Goal: Task Accomplishment & Management: Complete application form

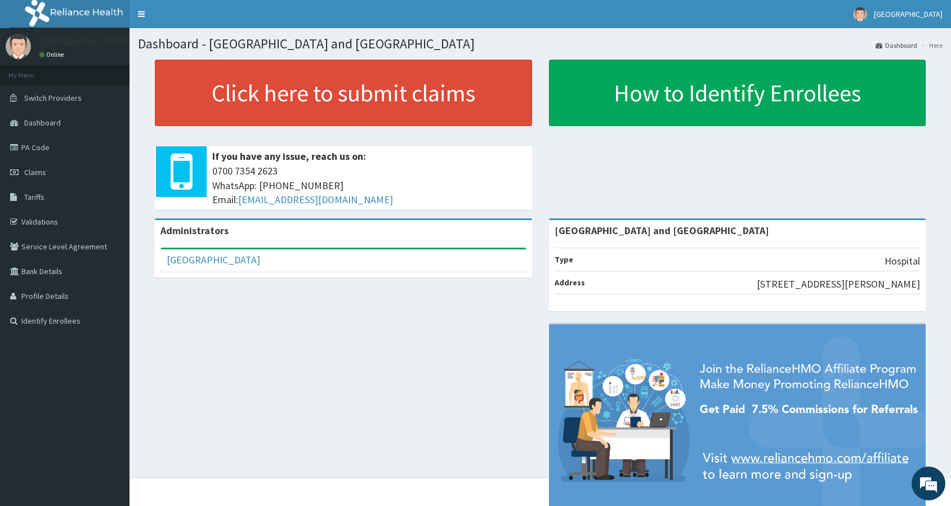
click at [641, 12] on nav "Toggle navigation De Rock Hospital De Rock Hospital - derockhospitalng@gmail.co…" at bounding box center [539, 14] width 821 height 28
click at [42, 173] on span "Claims" at bounding box center [35, 172] width 22 height 10
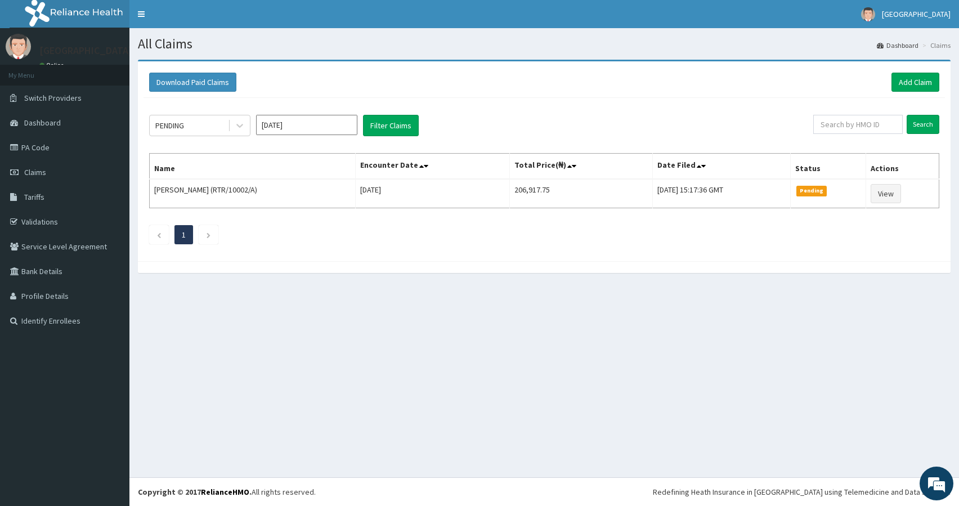
click at [422, 405] on div "All Claims Dashboard Claims Download Paid Claims Add Claim × Note you can only …" at bounding box center [544, 252] width 830 height 449
click at [564, 378] on div "All Claims Dashboard Claims Download Paid Claims Add Claim × Note you can only …" at bounding box center [544, 252] width 830 height 449
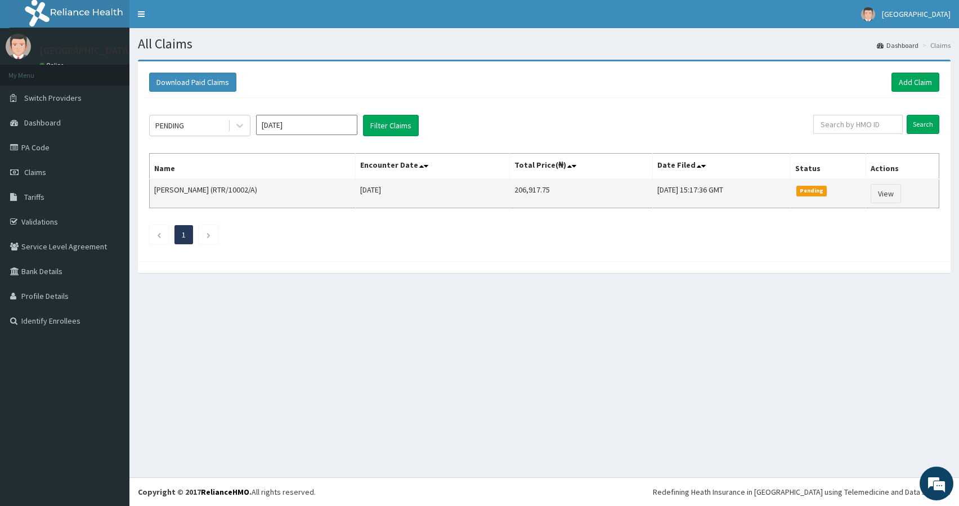
drag, startPoint x: 221, startPoint y: 190, endPoint x: 257, endPoint y: 189, distance: 35.5
click at [258, 187] on td "Joseph Oluwaseun (RTR/10002/A)" at bounding box center [253, 193] width 206 height 29
copy td "RTR/10002/"
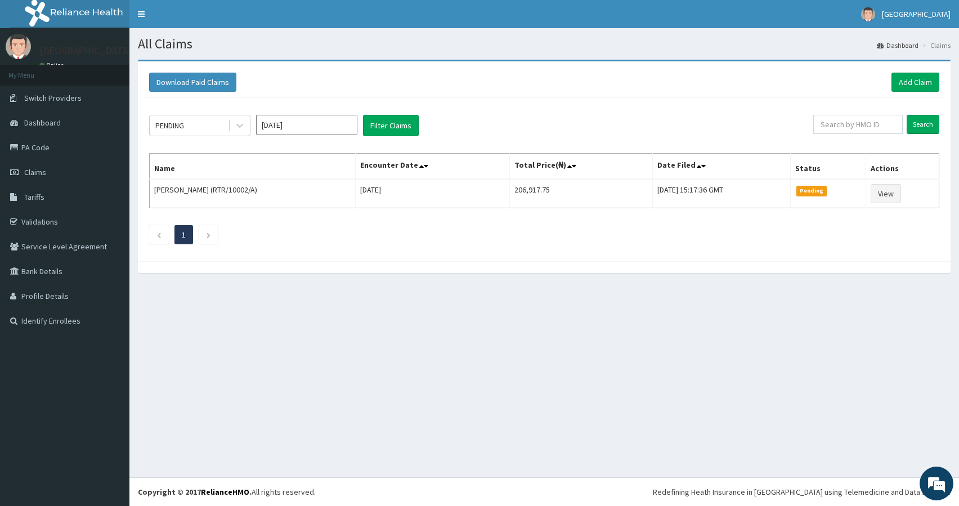
click at [442, 234] on ul "1" at bounding box center [544, 234] width 790 height 19
click at [924, 75] on link "Add Claim" at bounding box center [916, 82] width 48 height 19
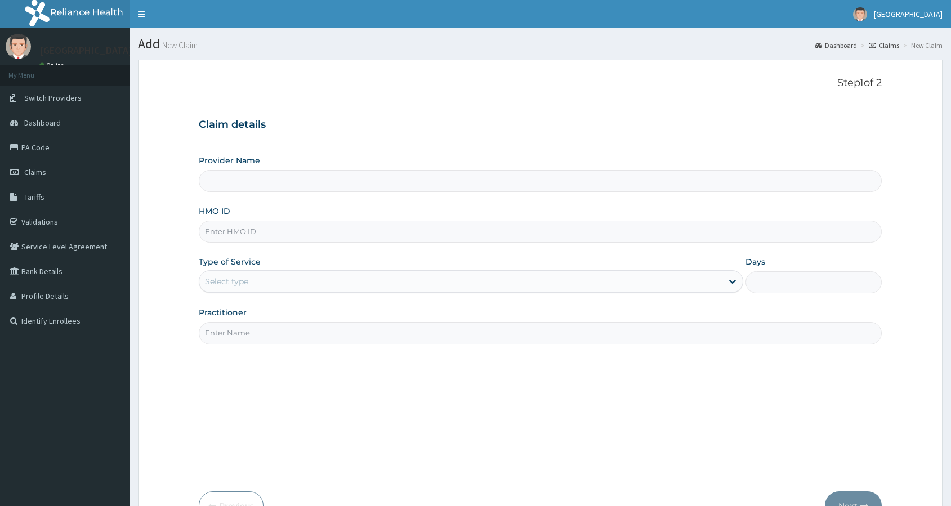
click at [337, 236] on input "HMO ID" at bounding box center [540, 232] width 683 height 22
type input "De Rock Hospital and Diagnostic Center"
paste input "RTR/10002/"
type input "RTR/10002/"
click at [271, 284] on div "Select type" at bounding box center [460, 281] width 523 height 18
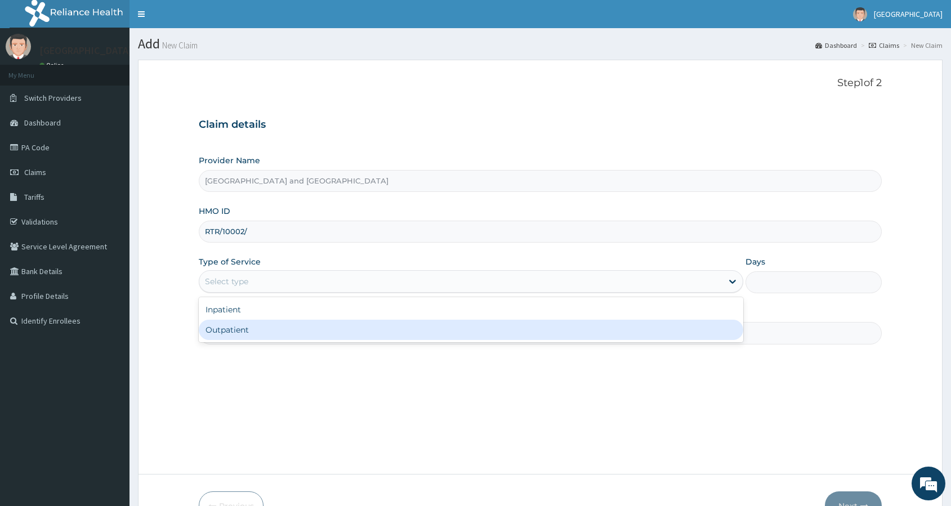
click at [263, 326] on div "Outpatient" at bounding box center [471, 330] width 544 height 20
type input "1"
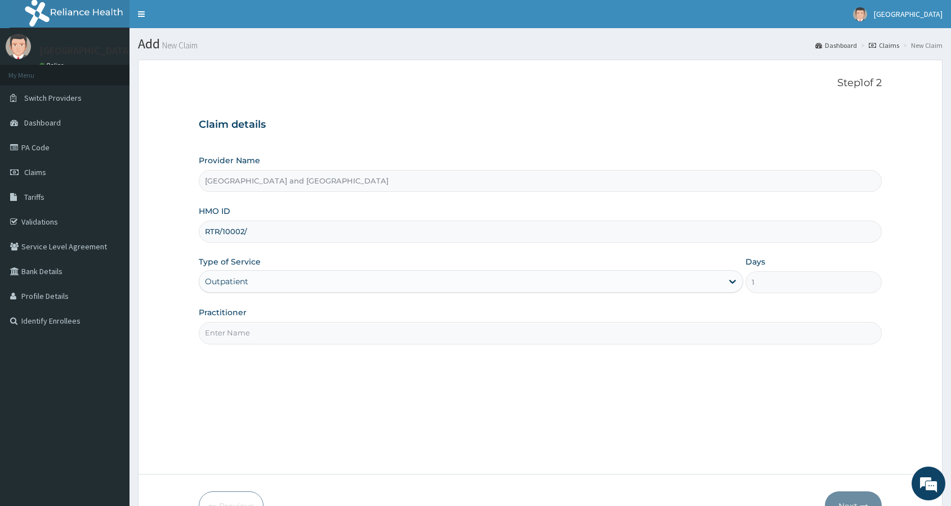
click at [265, 329] on input "Practitioner" at bounding box center [540, 333] width 683 height 22
type input "OIEGHD"
click at [843, 497] on button "Next" at bounding box center [853, 505] width 57 height 29
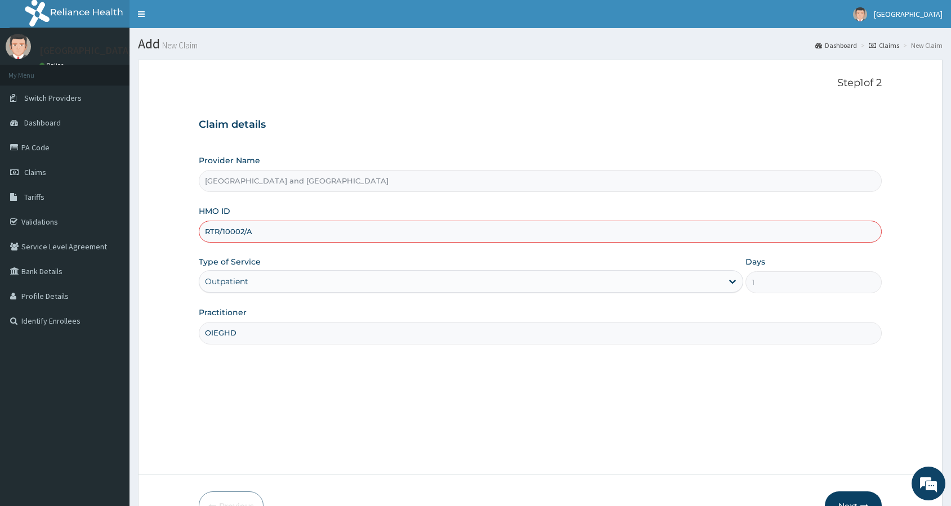
type input "RTR/10002/A"
click at [840, 502] on button "Next" at bounding box center [853, 505] width 57 height 29
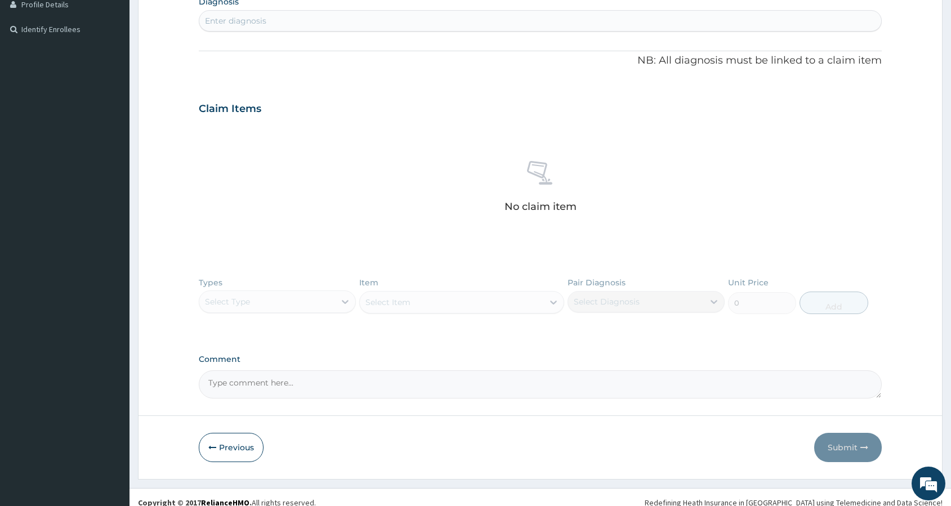
scroll to position [302, 0]
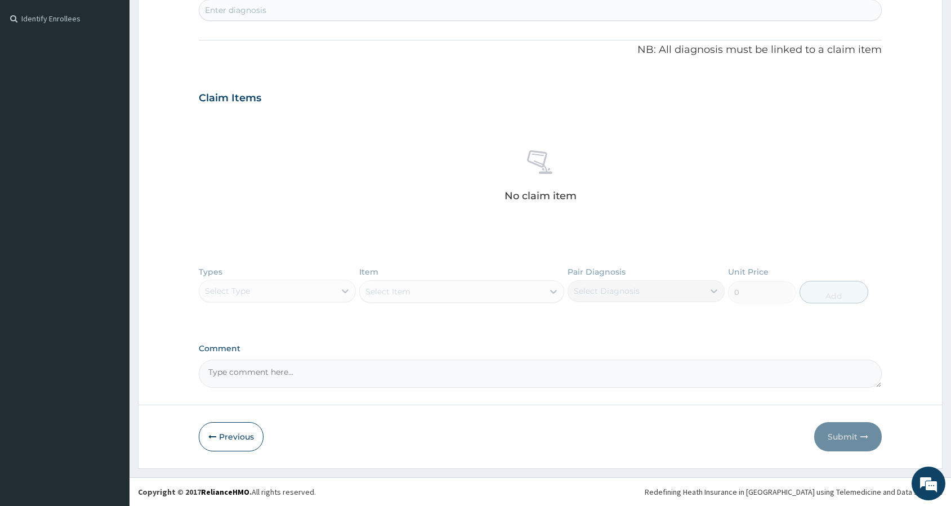
click at [281, 293] on div "Types Select Type Item Select Item Pair Diagnosis Select Diagnosis Unit Price 0…" at bounding box center [540, 293] width 683 height 65
click at [300, 294] on div "Types Select Type Item Select Item Pair Diagnosis Select Diagnosis Unit Price 0…" at bounding box center [540, 293] width 683 height 65
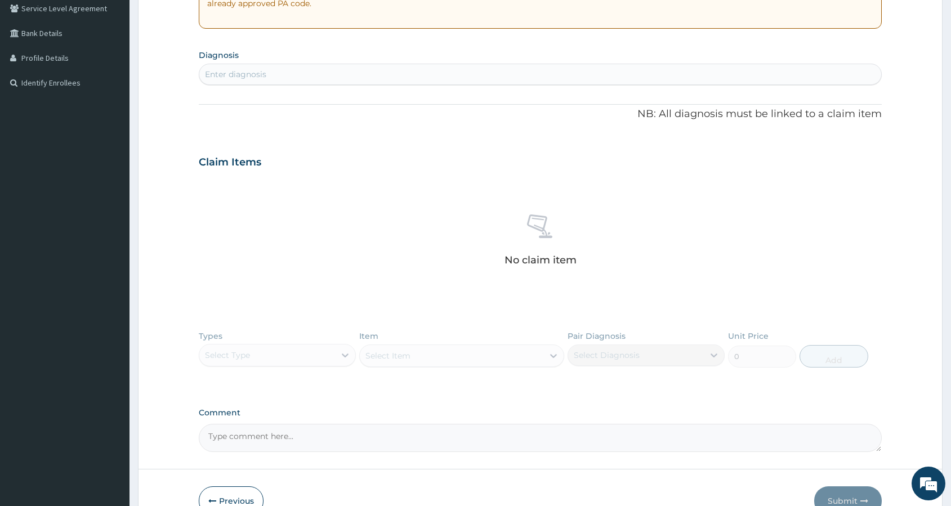
scroll to position [199, 0]
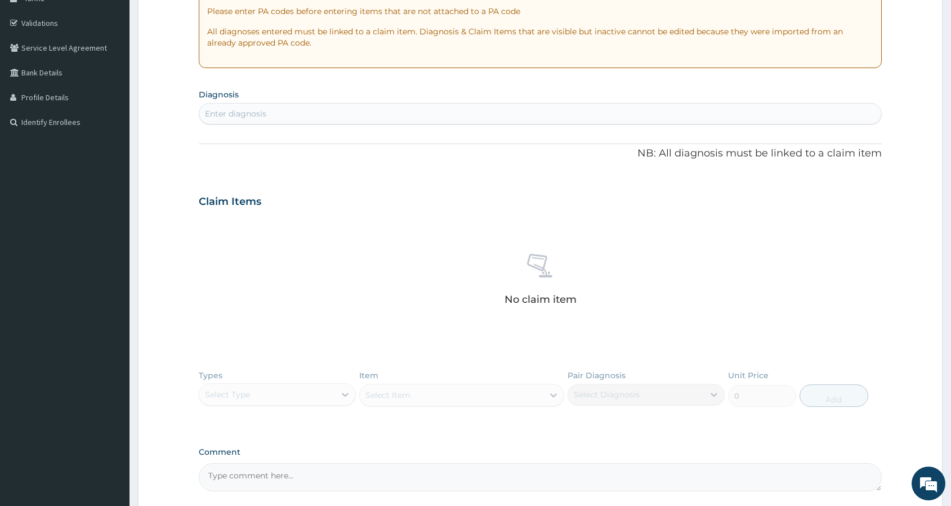
click at [356, 108] on div "Enter diagnosis" at bounding box center [540, 114] width 682 height 18
type input "MALARIA"
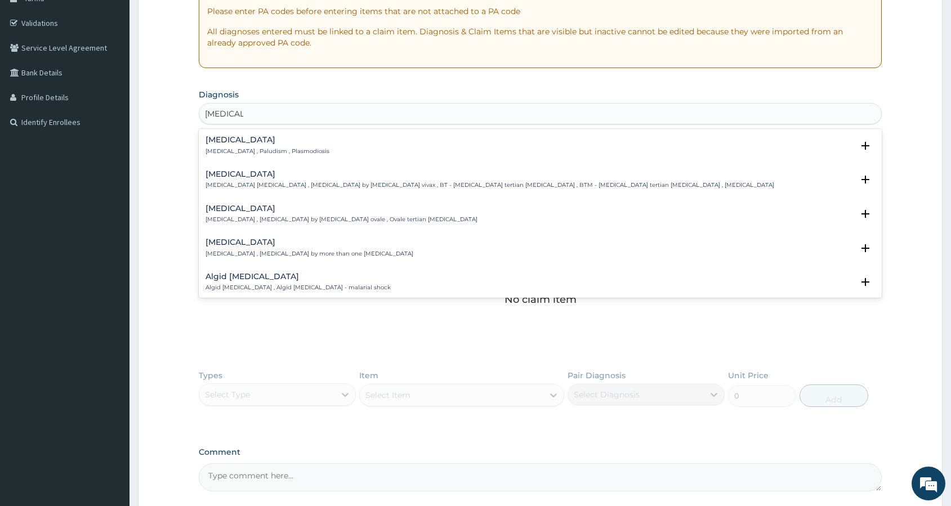
click at [222, 146] on div "Malaria Malaria , Paludism , Plasmodiosis" at bounding box center [267, 146] width 124 height 20
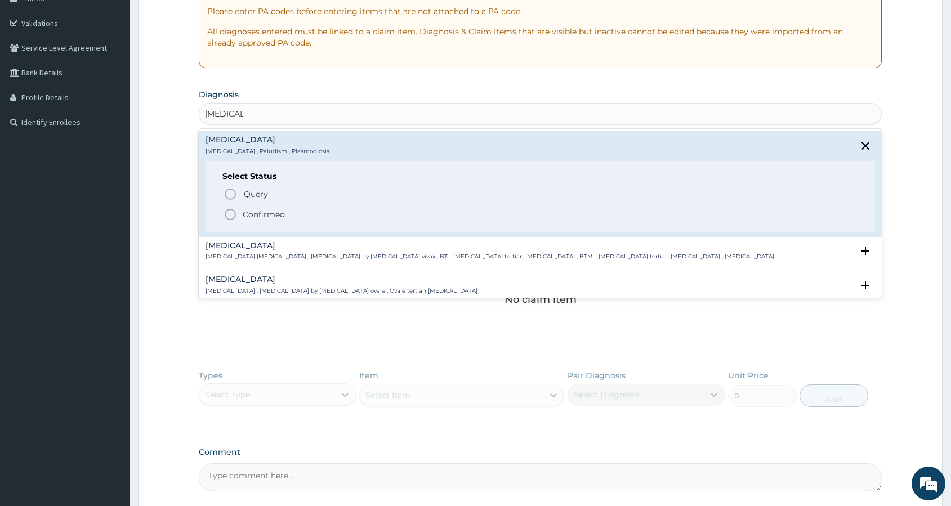
click at [227, 216] on icon "status option filled" at bounding box center [230, 215] width 14 height 14
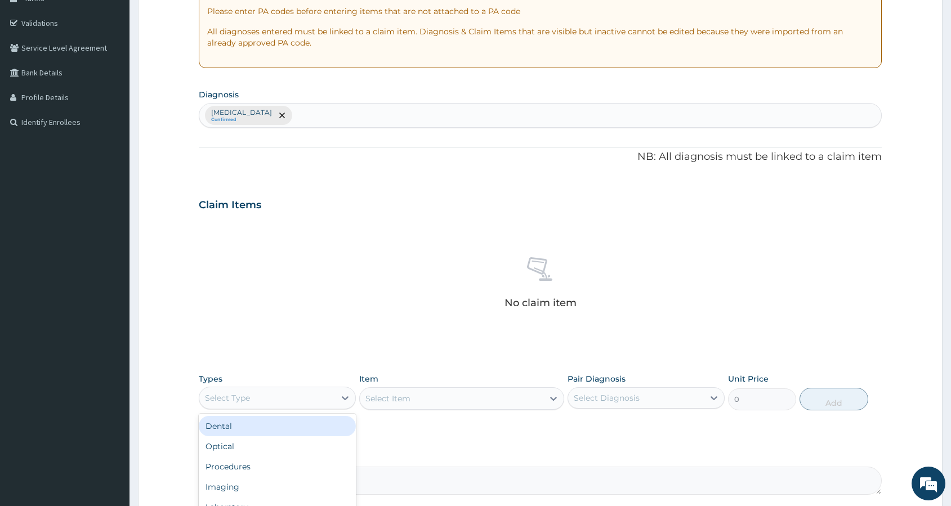
click at [260, 395] on div "Select Type" at bounding box center [267, 398] width 136 height 18
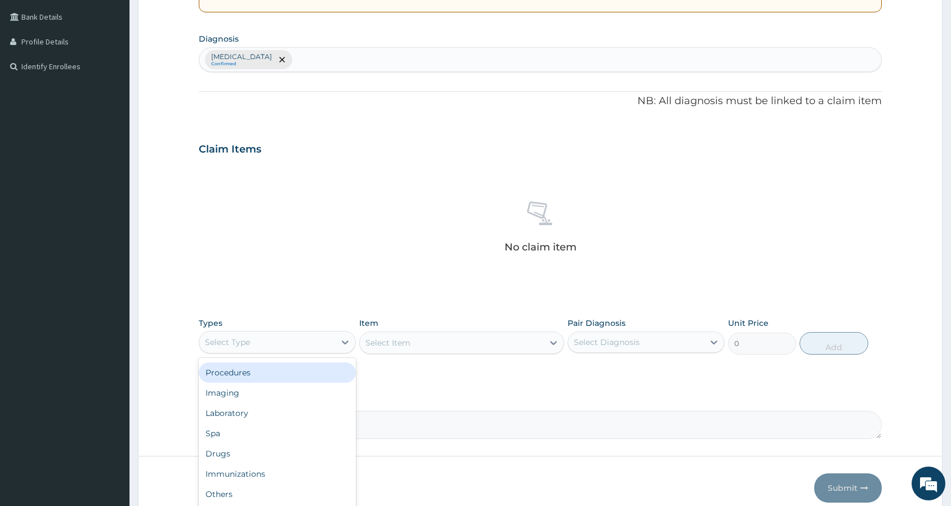
scroll to position [306, 0]
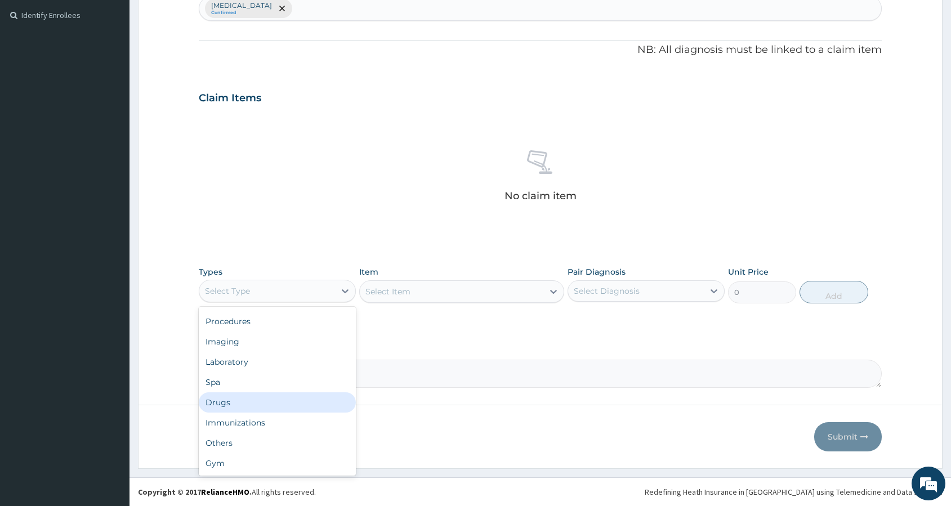
click at [244, 397] on div "Drugs" at bounding box center [277, 402] width 157 height 20
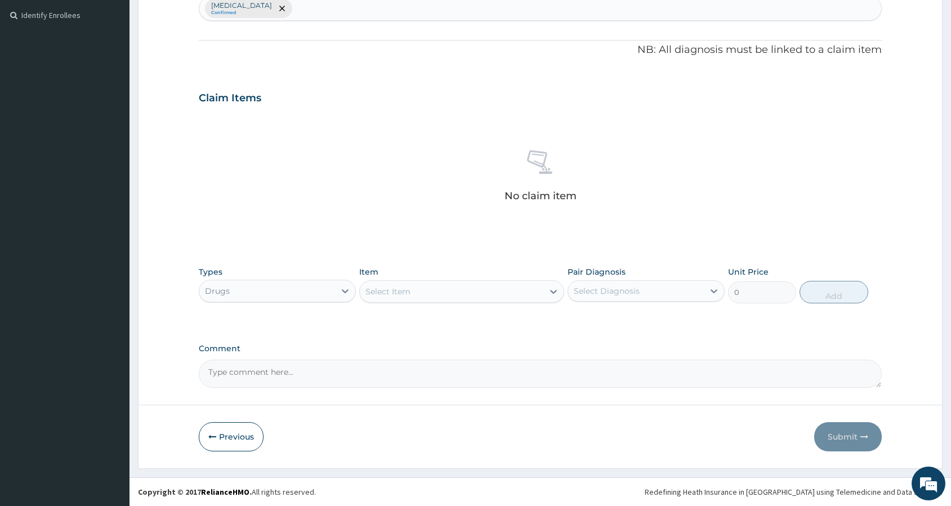
click at [471, 293] on div "Select Item" at bounding box center [452, 292] width 184 height 18
type input "RANDOM"
click at [280, 284] on div "Drugs" at bounding box center [267, 291] width 136 height 18
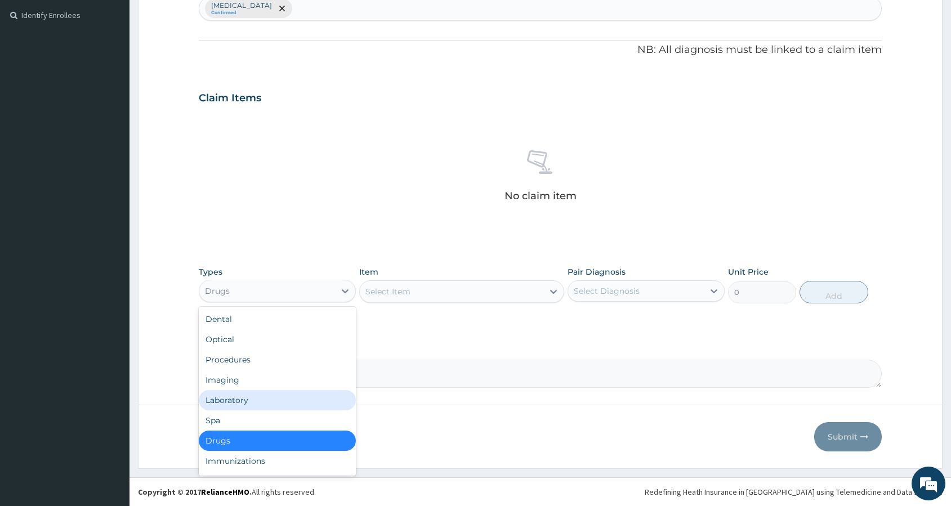
click at [242, 391] on div "Laboratory" at bounding box center [277, 400] width 157 height 20
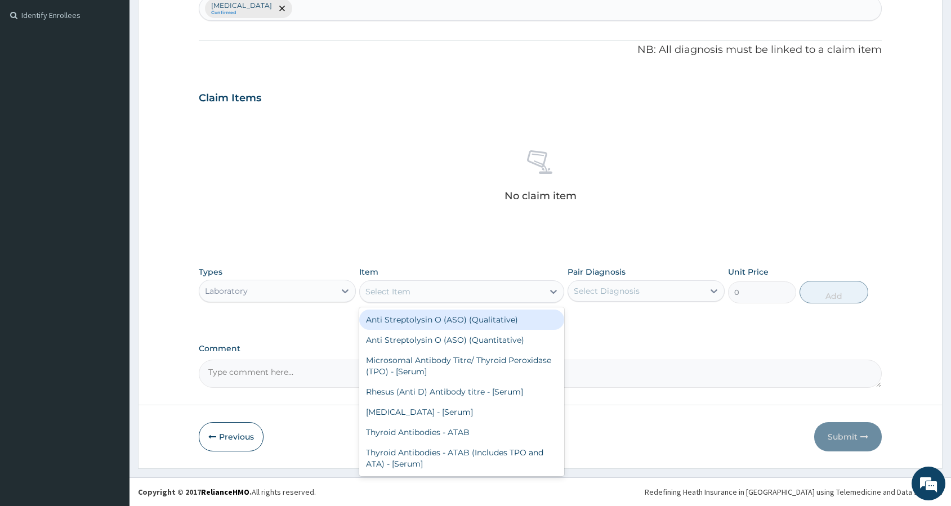
click at [455, 294] on div "Select Item" at bounding box center [452, 292] width 184 height 18
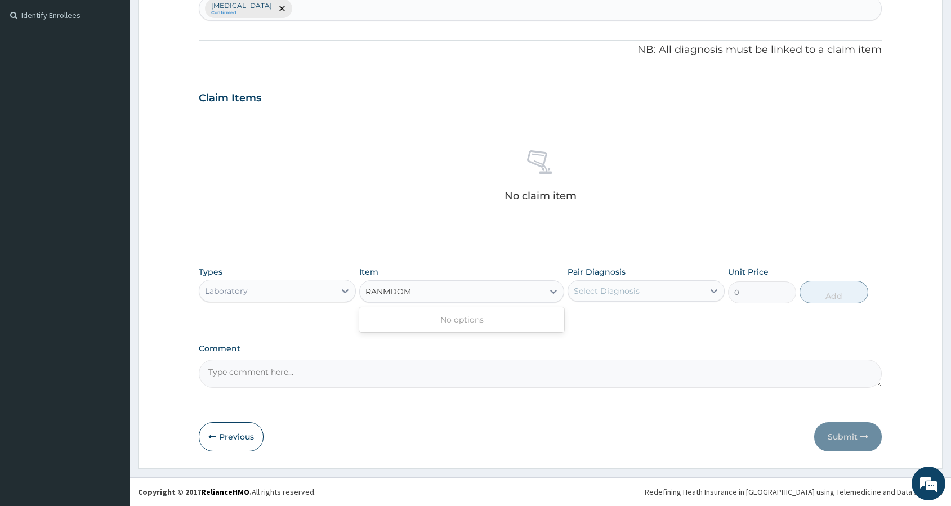
type input "RANDOM"
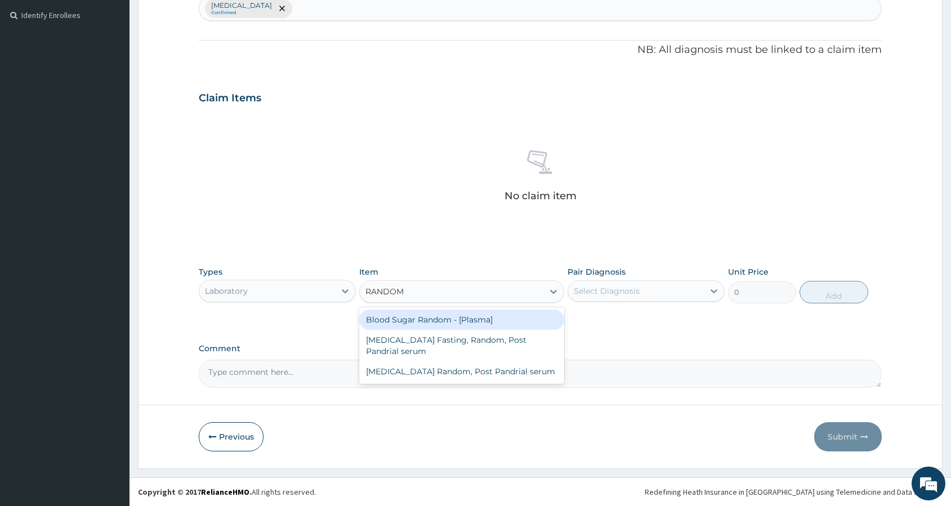
click at [453, 323] on div "Blood Sugar Random - [Plasma]" at bounding box center [461, 320] width 205 height 20
type input "1500"
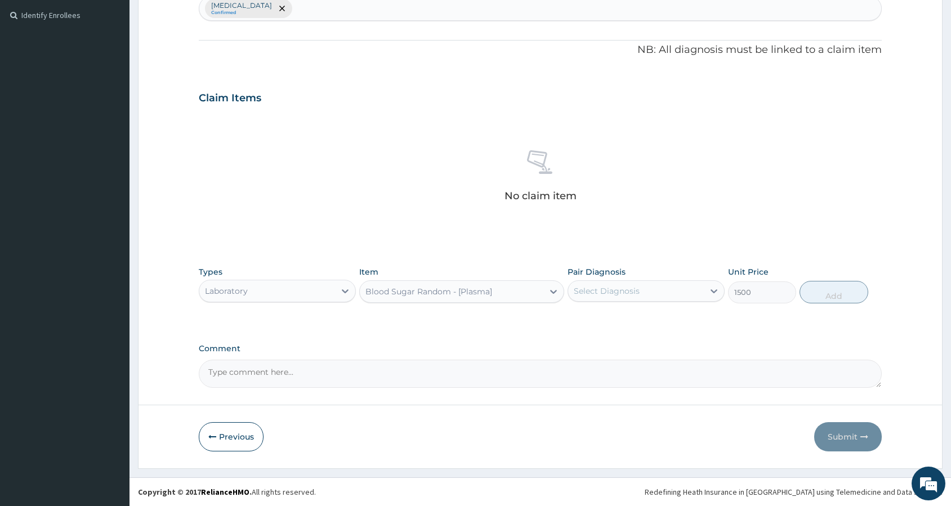
click at [523, 298] on div "Blood Sugar Random - [Plasma]" at bounding box center [452, 292] width 184 height 18
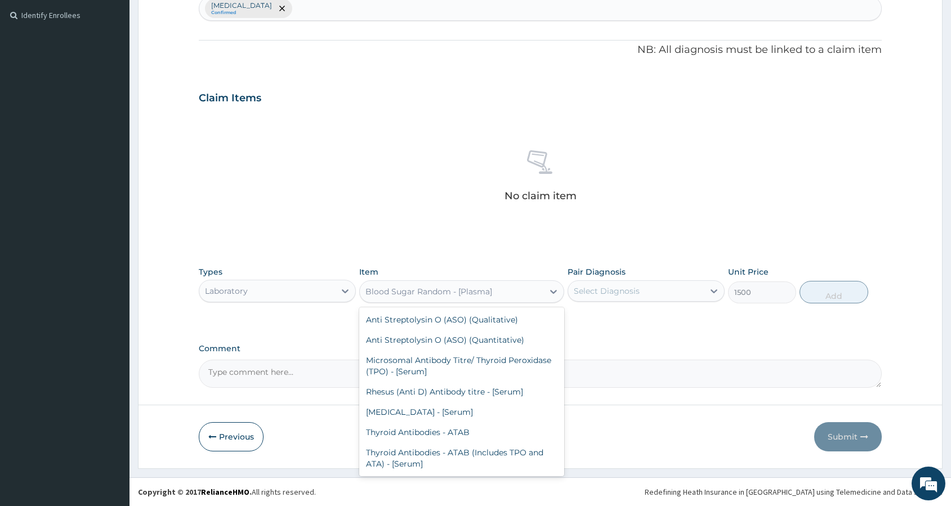
scroll to position [2905, 0]
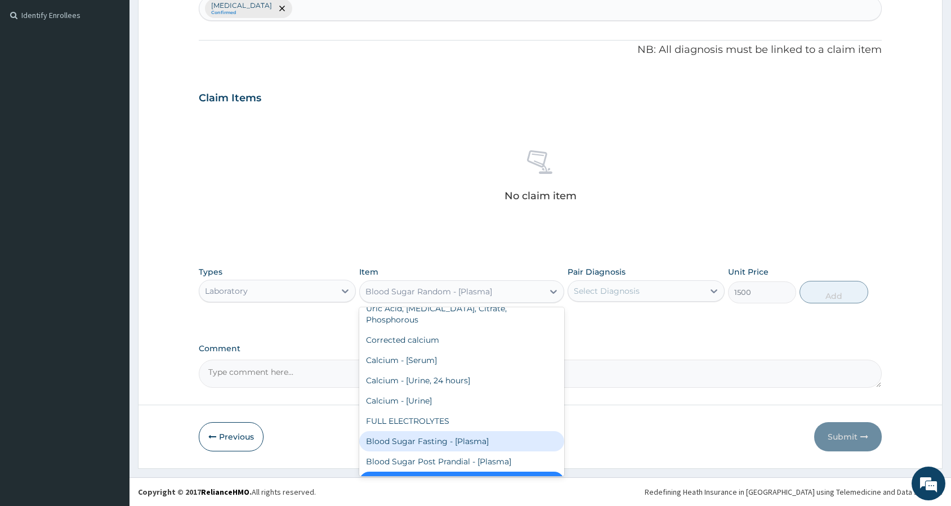
click at [486, 431] on div "Blood Sugar Fasting - [Plasma]" at bounding box center [461, 441] width 205 height 20
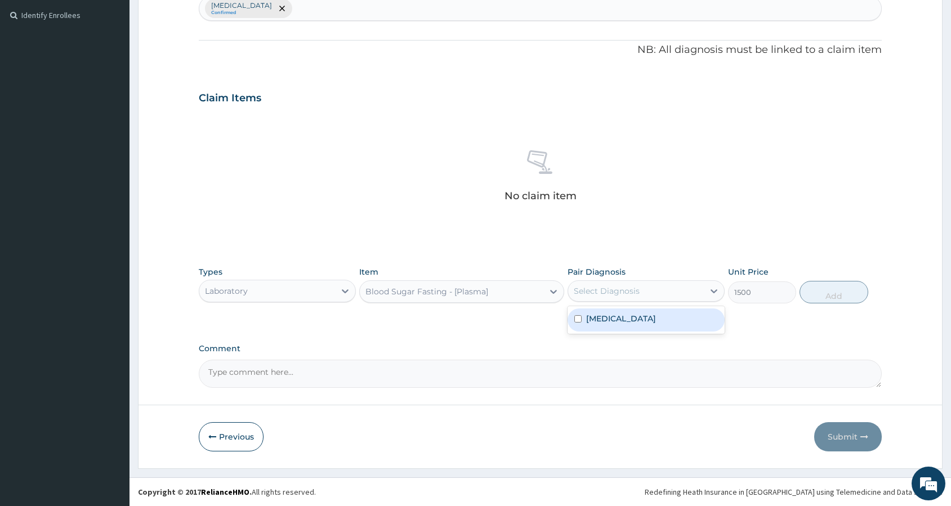
click at [637, 291] on div "Select Diagnosis" at bounding box center [607, 290] width 66 height 11
click at [632, 318] on div "Malaria" at bounding box center [645, 320] width 157 height 23
checkbox input "true"
click at [829, 282] on button "Add" at bounding box center [833, 292] width 68 height 23
type input "0"
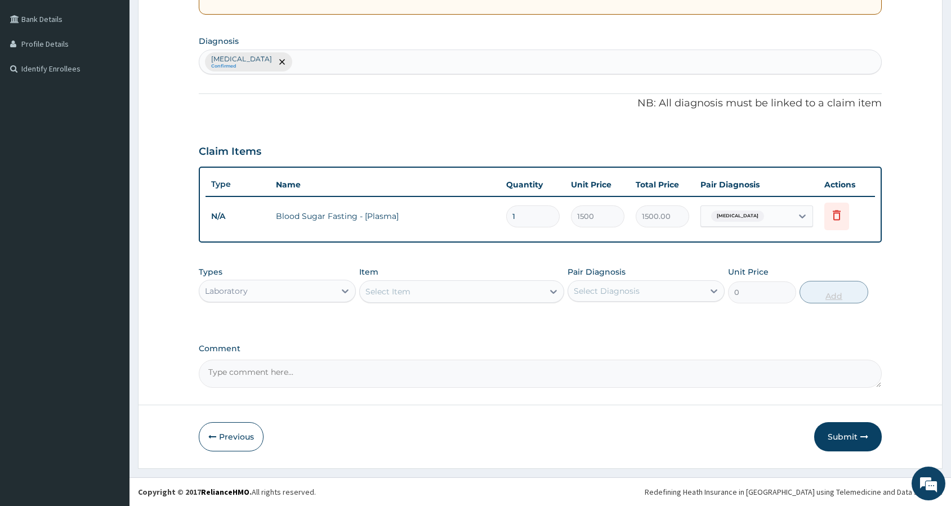
scroll to position [252, 0]
click at [839, 214] on icon at bounding box center [837, 215] width 8 height 10
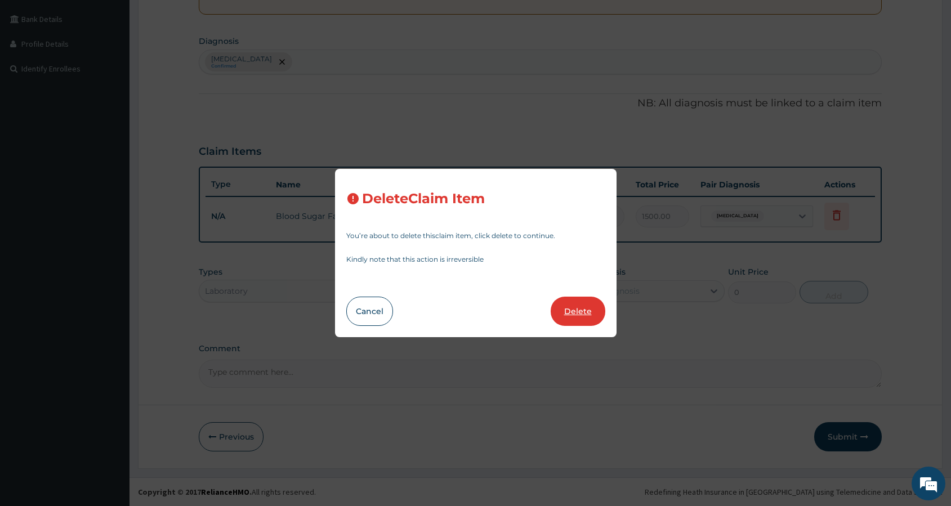
click at [583, 310] on button "Delete" at bounding box center [578, 311] width 55 height 29
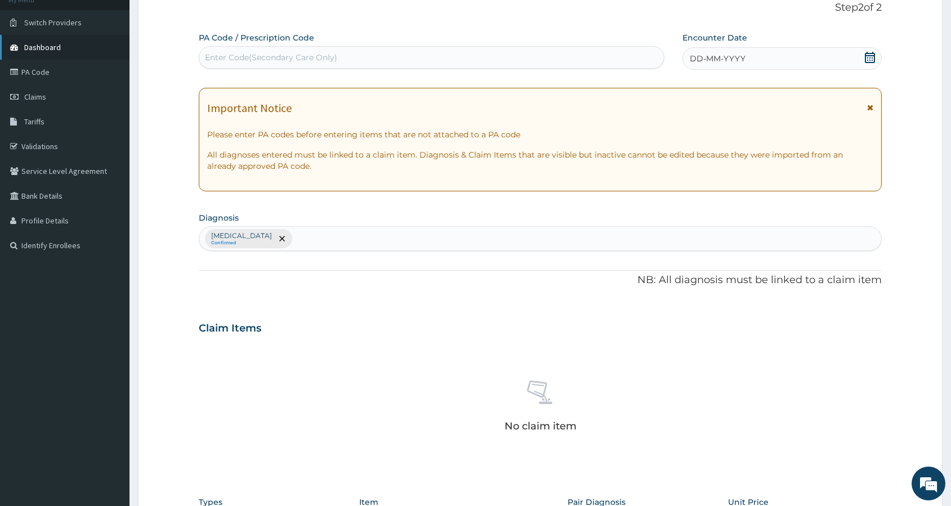
scroll to position [0, 0]
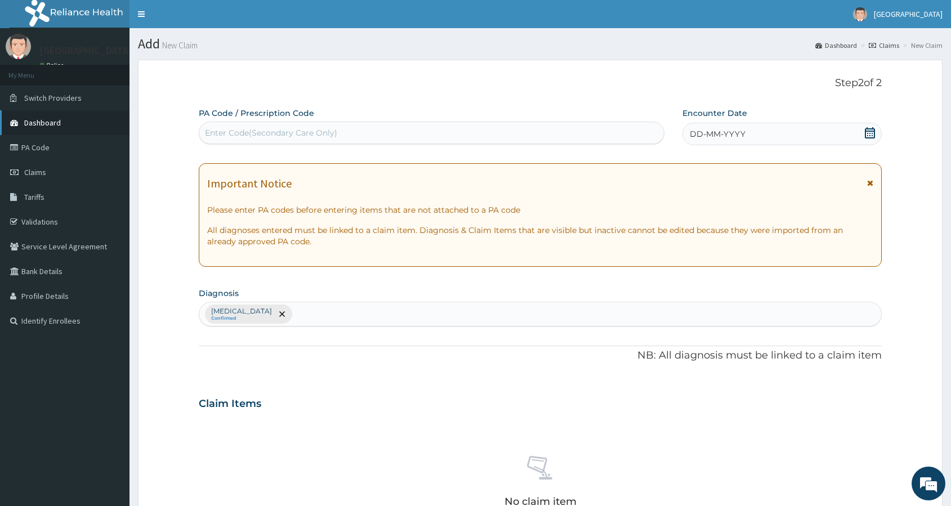
click at [46, 124] on span "Dashboard" at bounding box center [42, 123] width 37 height 10
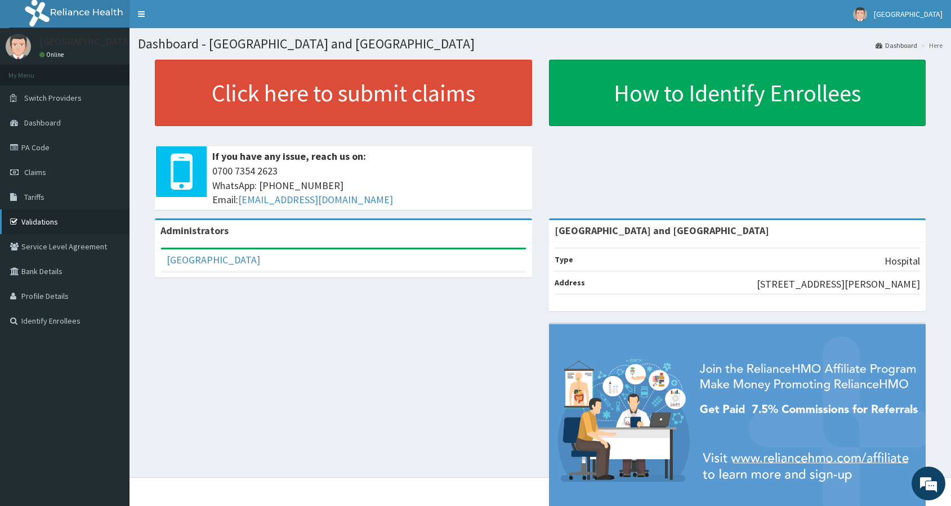
click at [42, 222] on link "Validations" at bounding box center [64, 221] width 129 height 25
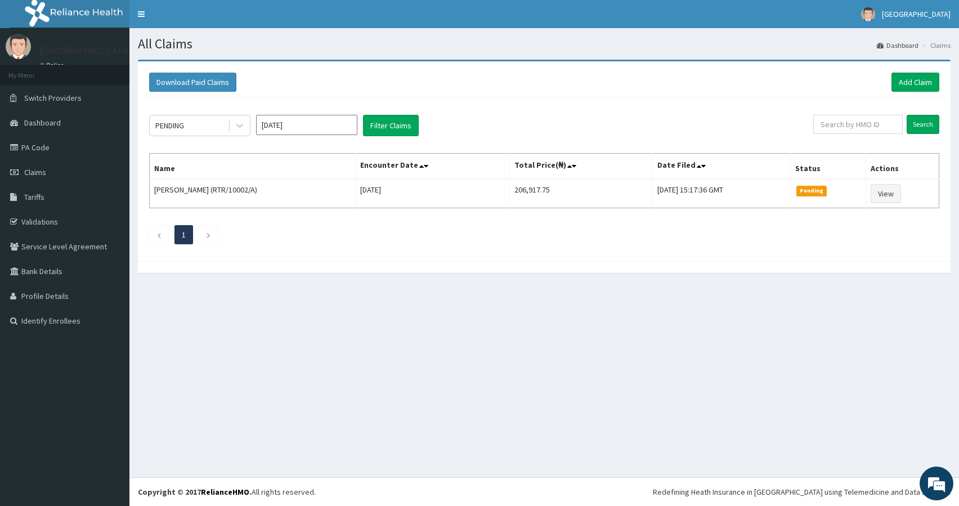
click at [325, 329] on div "All Claims Dashboard Claims Download Paid Claims Add Claim × Note you can only …" at bounding box center [544, 252] width 830 height 449
click at [527, 390] on div "All Claims Dashboard Claims Download Paid Claims Add Claim × Note you can only …" at bounding box center [544, 252] width 830 height 449
click at [954, 267] on div "Download Paid Claims Add Claim × Note you can only download claims within a max…" at bounding box center [544, 172] width 830 height 225
click at [955, 262] on div "Download Paid Claims Add Claim × Note you can only download claims within a max…" at bounding box center [544, 172] width 830 height 225
